Goal: Complete application form

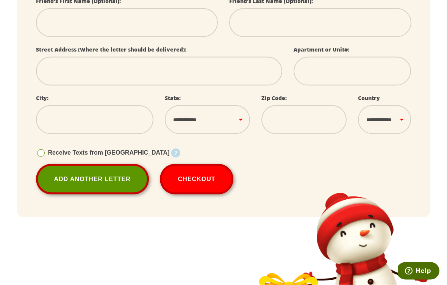
scroll to position [259, 0]
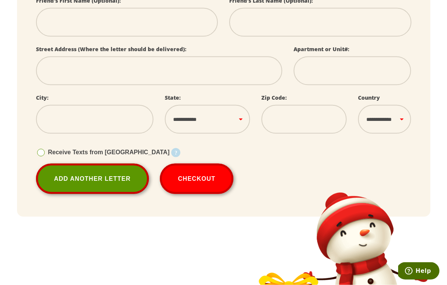
click at [37, 151] on span at bounding box center [41, 153] width 8 height 8
select select
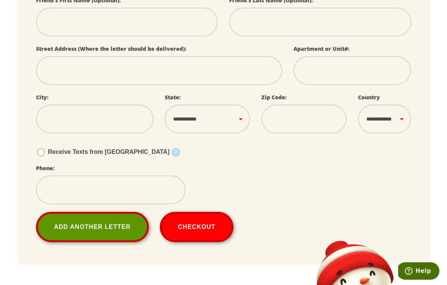
click at [40, 155] on span at bounding box center [41, 153] width 8 height 8
select select
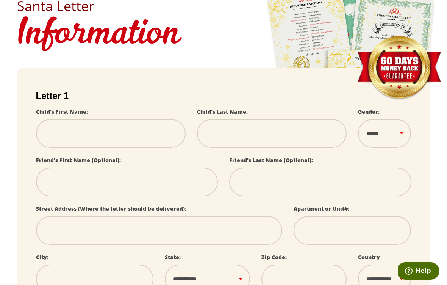
scroll to position [88, 0]
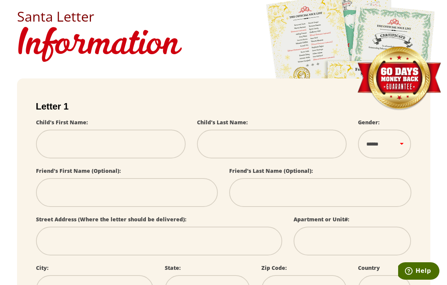
click at [394, 152] on select "****** *** ****" at bounding box center [384, 144] width 53 height 29
select select
select select "*"
select select
